Goal: Task Accomplishment & Management: Use online tool/utility

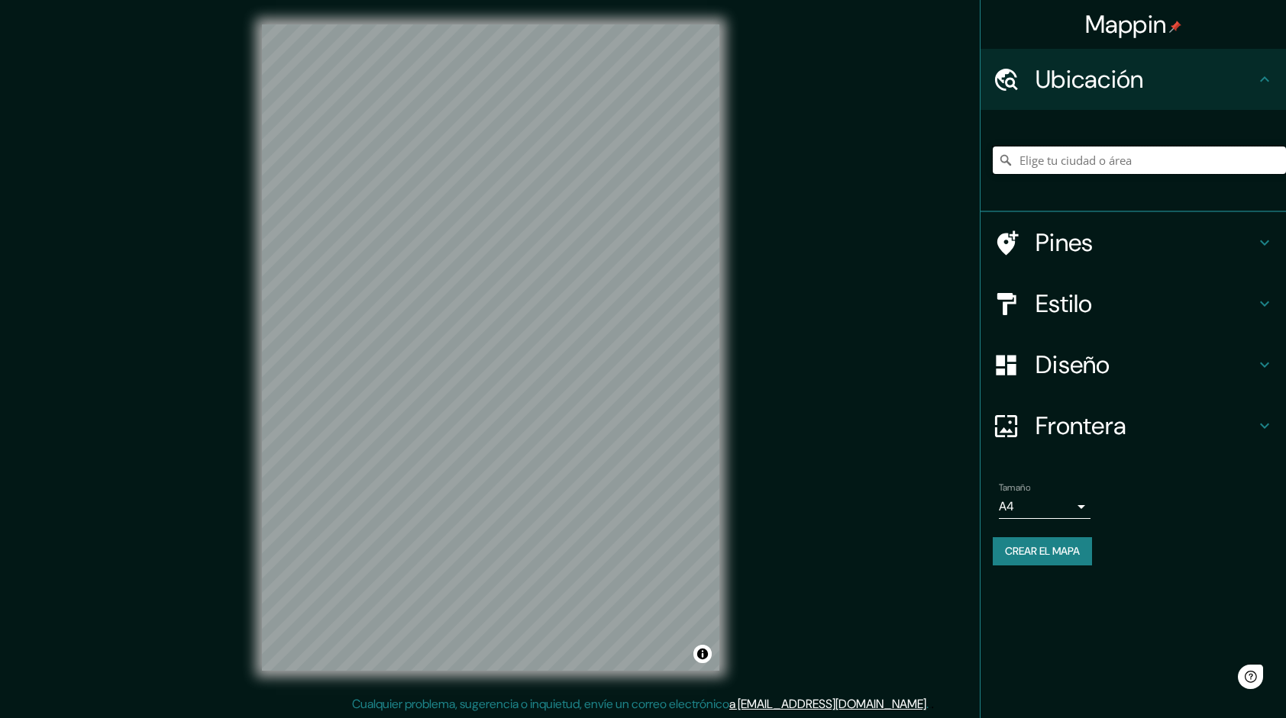
click at [1212, 160] on input "Elige tu ciudad o área" at bounding box center [1138, 160] width 293 height 27
type input "[GEOGRAPHIC_DATA][PERSON_NAME], Departamento de [GEOGRAPHIC_DATA], [GEOGRAPHIC_…"
click at [1048, 564] on button "Crear el mapa" at bounding box center [1041, 551] width 99 height 28
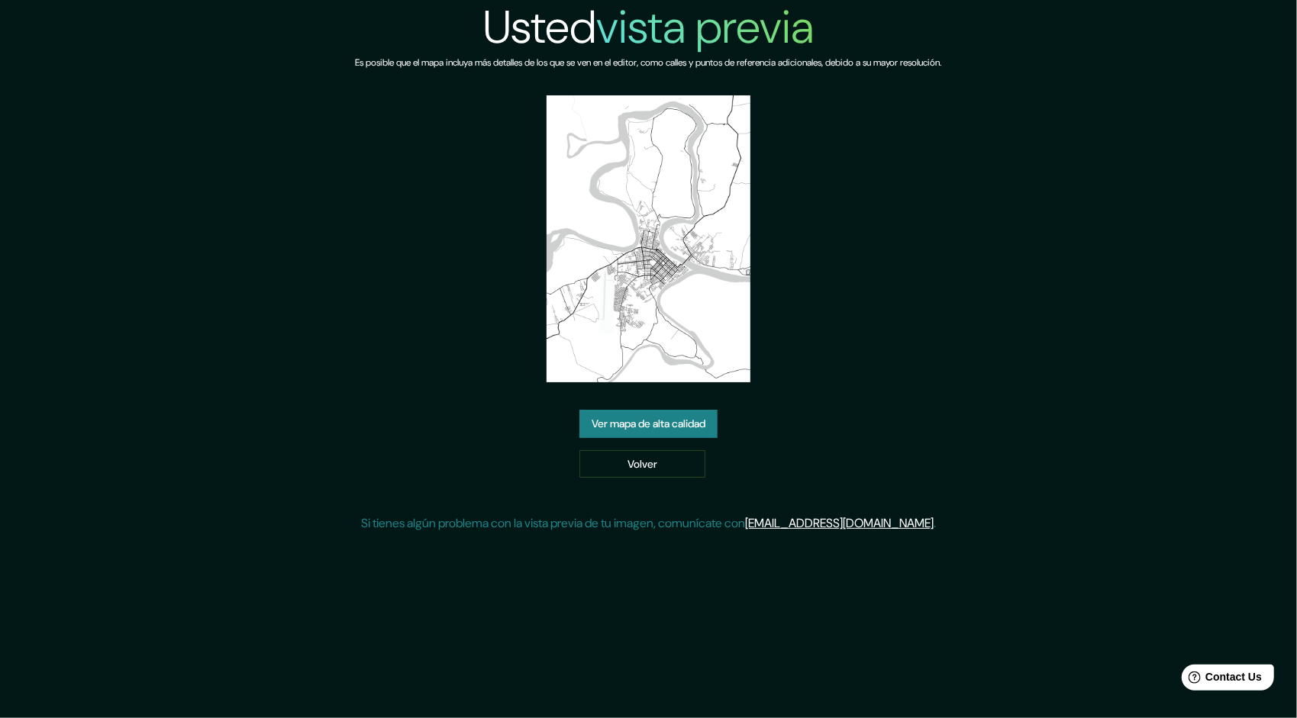
click at [634, 414] on link "Ver mapa de alta calidad" at bounding box center [648, 424] width 138 height 28
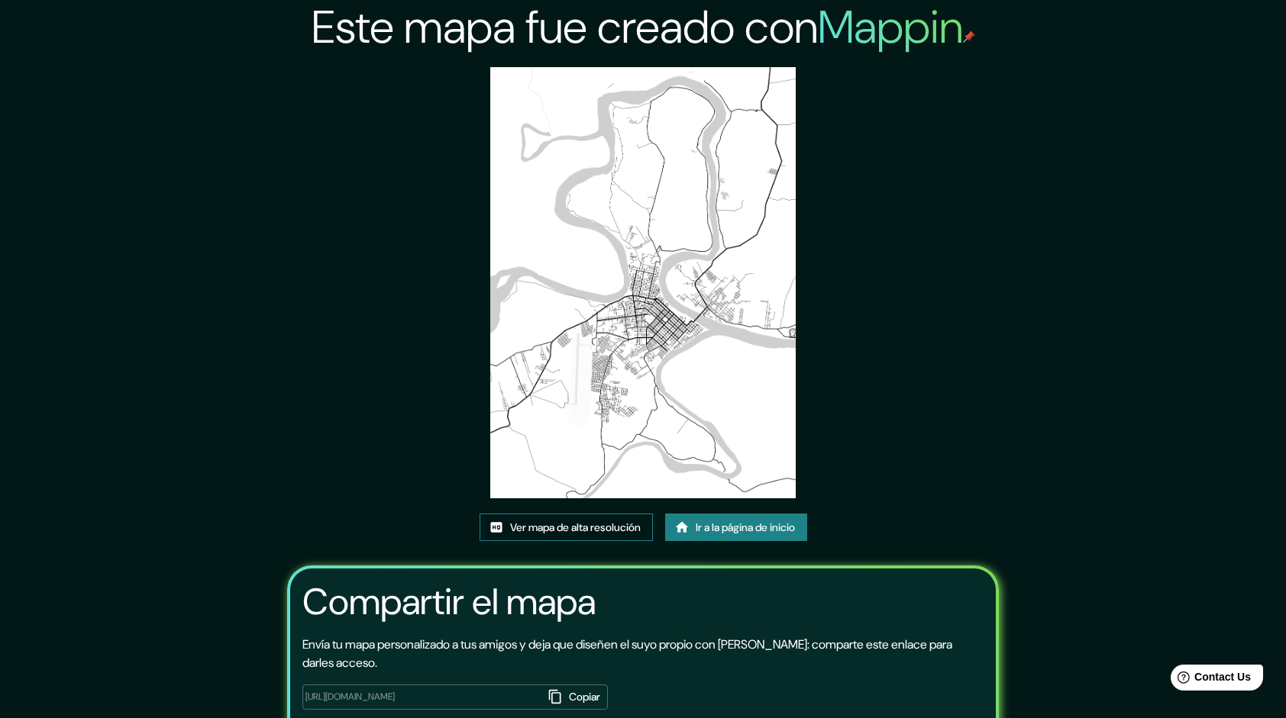
click at [579, 515] on link "Ver mapa de alta resolución" at bounding box center [565, 528] width 173 height 28
